Goal: Transaction & Acquisition: Purchase product/service

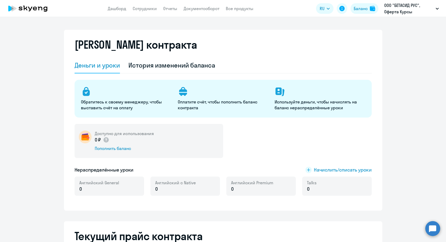
select select "english_adult_not_native_speaker"
click at [102, 152] on div "Доступно для использования 0 ₽ Пополнить баланс" at bounding box center [149, 141] width 149 height 34
click at [102, 150] on div "Пополнить баланс" at bounding box center [124, 148] width 59 height 6
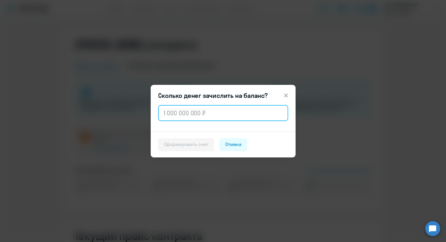
click at [172, 115] on input "text" at bounding box center [223, 113] width 130 height 16
type input "96 000"
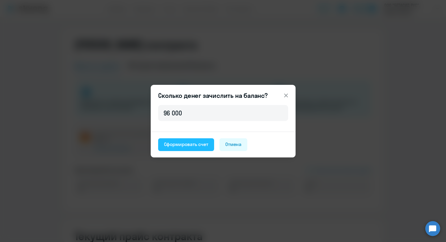
click at [186, 144] on div "Сформировать счет" at bounding box center [186, 144] width 44 height 7
